Goal: Navigation & Orientation: Find specific page/section

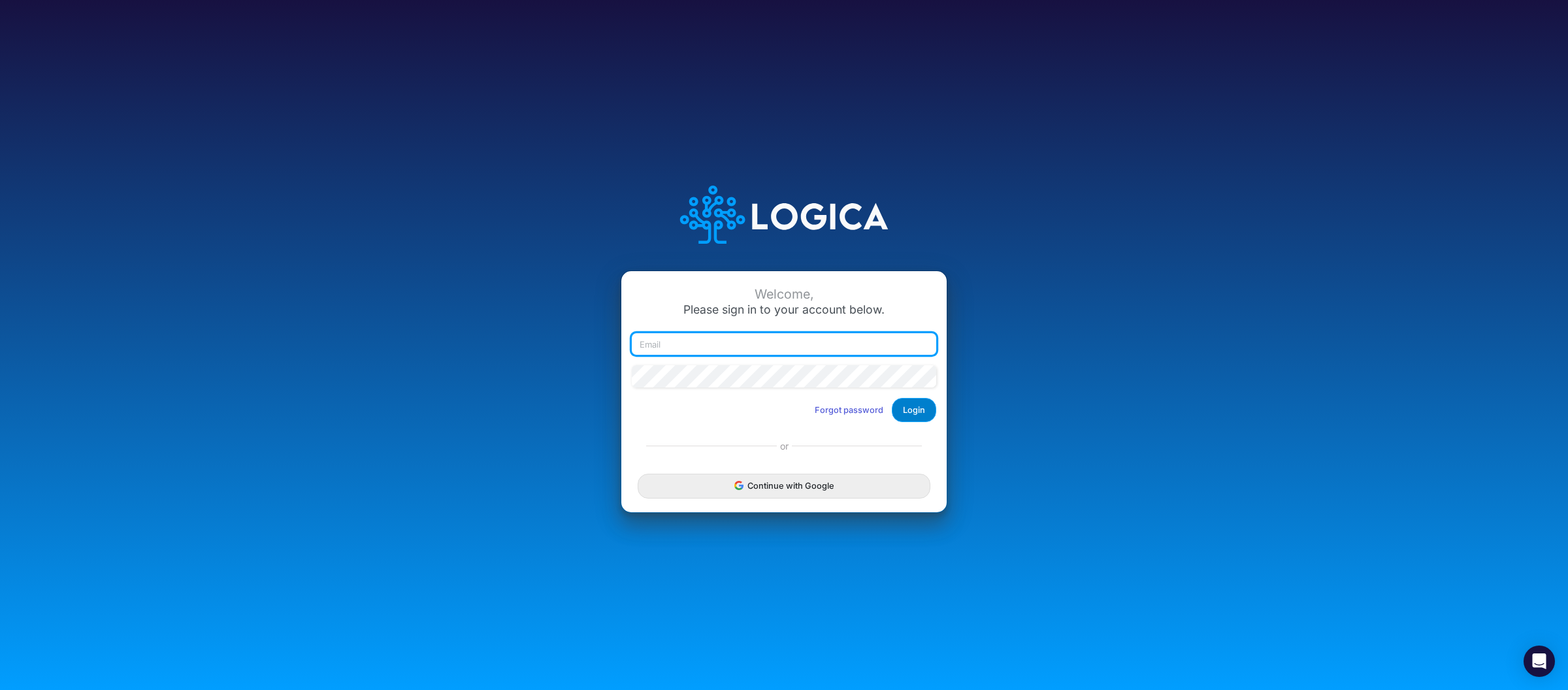
type input "[PERSON_NAME][EMAIL_ADDRESS][DOMAIN_NAME]"
click at [916, 409] on button "Login" at bounding box center [913, 410] width 44 height 24
